Goal: Task Accomplishment & Management: Use online tool/utility

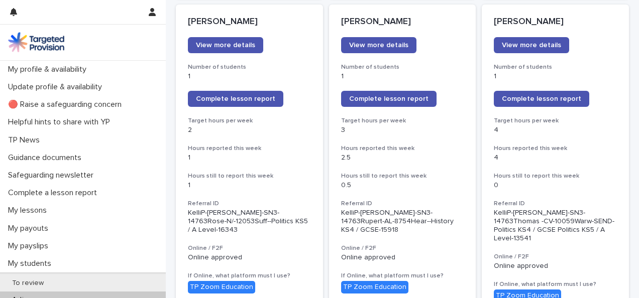
scroll to position [1066, 0]
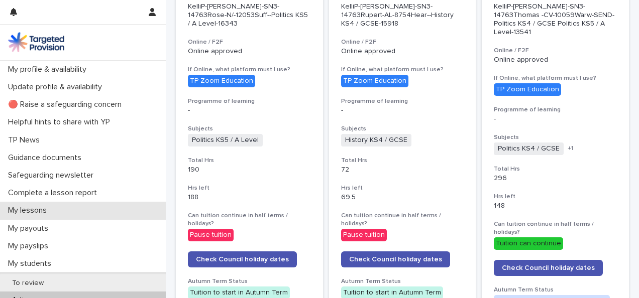
click at [57, 212] on div "My lessons" at bounding box center [83, 211] width 166 height 18
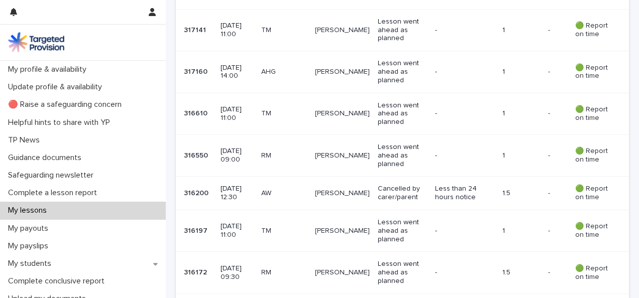
scroll to position [425, 0]
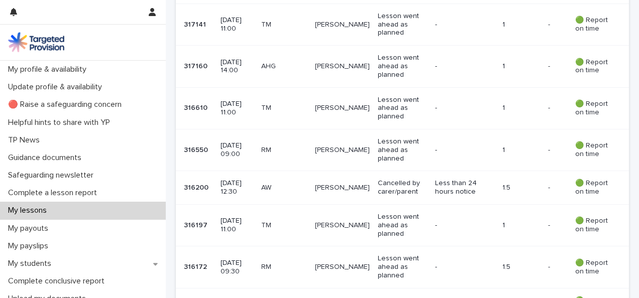
click at [352, 146] on p "[PERSON_NAME]" at bounding box center [342, 150] width 55 height 9
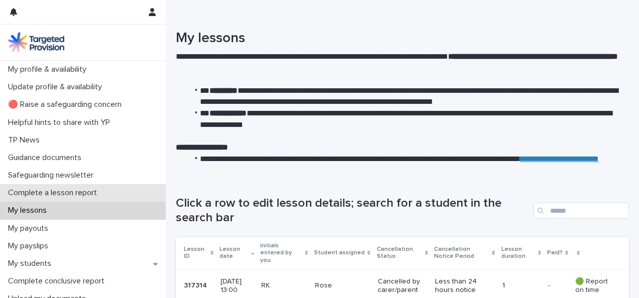
click at [88, 191] on p "Complete a lesson report" at bounding box center [54, 193] width 101 height 10
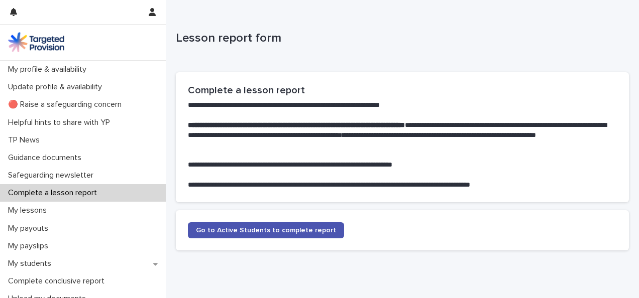
scroll to position [39, 0]
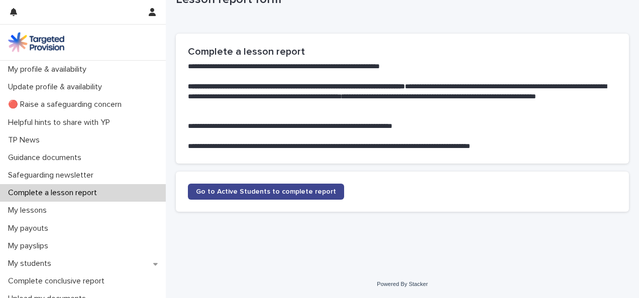
click at [246, 191] on span "Go to Active Students to complete report" at bounding box center [266, 191] width 140 height 7
